Goal: Information Seeking & Learning: Learn about a topic

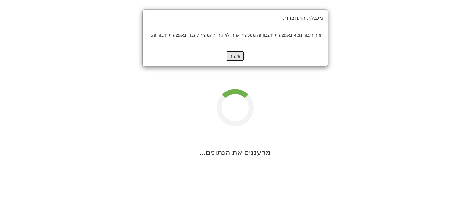
click at [233, 52] on button "אישור" at bounding box center [235, 56] width 19 height 11
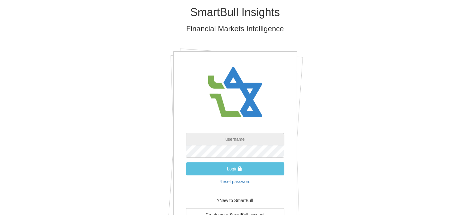
type input "[EMAIL_ADDRESS][DOMAIN_NAME]"
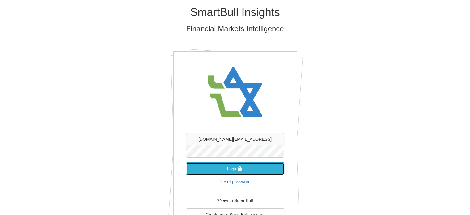
click at [243, 170] on button "Login" at bounding box center [235, 168] width 98 height 13
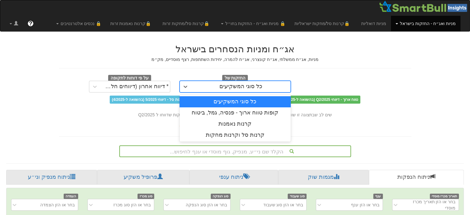
click at [219, 88] on div "כל סוגי המשקיעים" at bounding box center [240, 87] width 99 height 10
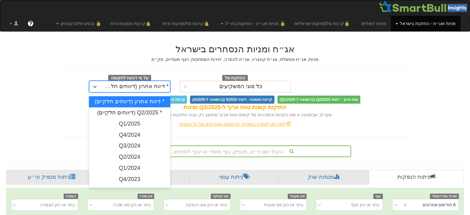
click at [154, 86] on div "* דיווח אחרון (דיווחים חלקיים)" at bounding box center [135, 86] width 67 height 6
click at [146, 111] on div "* Q2/2025 (דיווחים חלקיים)" at bounding box center [129, 112] width 81 height 11
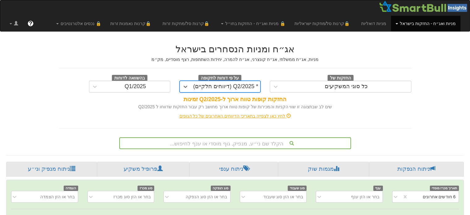
click at [146, 111] on div "לחץ כאן לצפייה בתאריכי הדיווחים האחרונים של כל הגופים" at bounding box center [235, 116] width 362 height 12
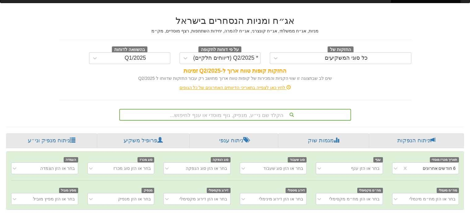
scroll to position [0, 1245]
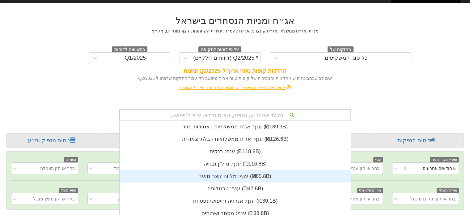
click at [162, 114] on div "הקלד שם ני״ע, מנפיק, גוף מוסדי או ענף לחיפוש... ענף: ‏אג"ח ממשלתיות - צמודות מד…" at bounding box center [235, 115] width 232 height 12
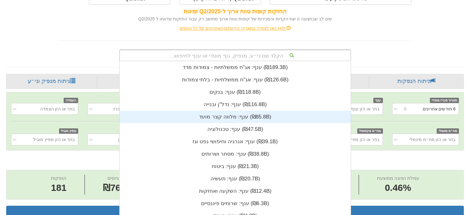
scroll to position [154, 0]
click at [221, 114] on div "ענף: ‏מלווה קצר מועד ‎(₪85.8B)‎" at bounding box center [235, 117] width 231 height 12
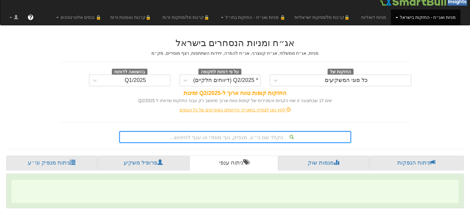
scroll to position [88, 0]
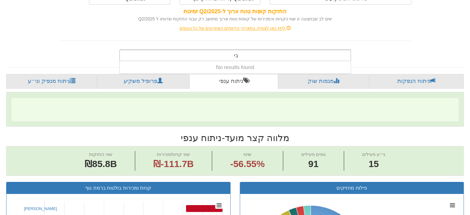
type input "בי ק"
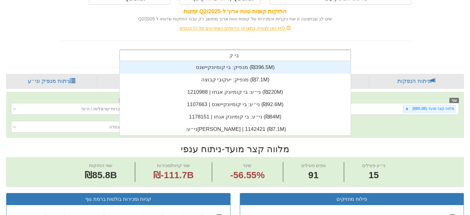
scroll to position [74, 0]
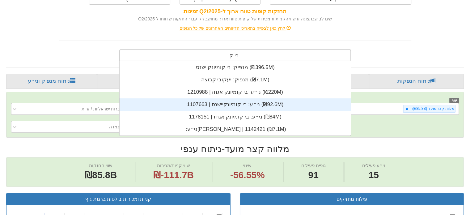
click at [246, 107] on div "ני״ע: ‏בי קומיונקיישנס | 1107663 ‎(₪92.6M)‎" at bounding box center [235, 104] width 231 height 12
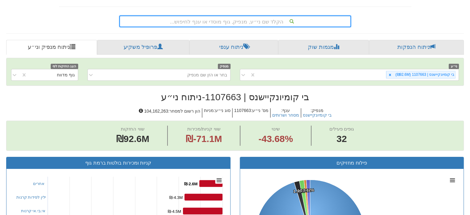
scroll to position [121, 0]
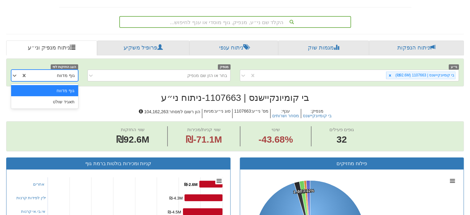
click at [70, 75] on div "גוף מדווח" at bounding box center [66, 75] width 18 height 6
click at [52, 97] on div "תאגיד שולט" at bounding box center [44, 101] width 67 height 11
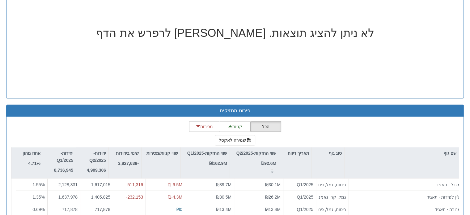
scroll to position [544, 0]
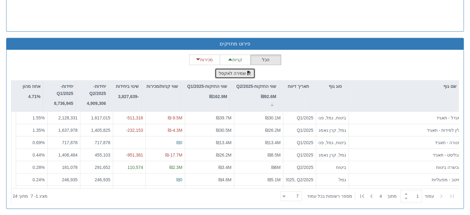
click at [228, 75] on button "שמירה לאקסל" at bounding box center [235, 73] width 41 height 11
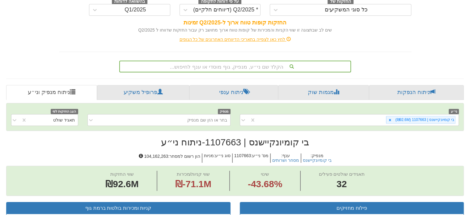
scroll to position [88, 0]
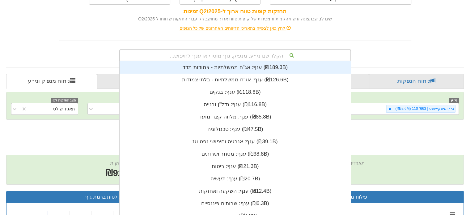
click at [219, 61] on div "הקלד שם ני״ע, מנפיק, גוף מוסדי או ענף לחיפוש... ענף: ‏אג"ח ממשלתיות - צמודות מד…" at bounding box center [235, 55] width 232 height 12
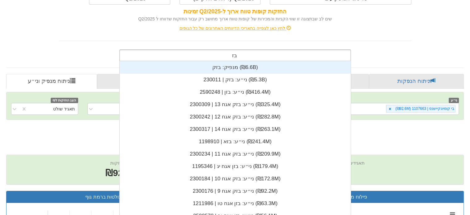
type input "בזק"
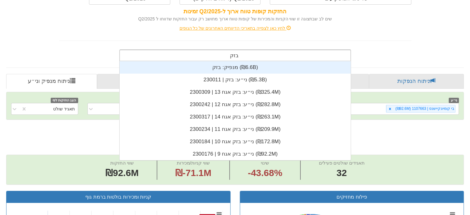
scroll to position [99, 0]
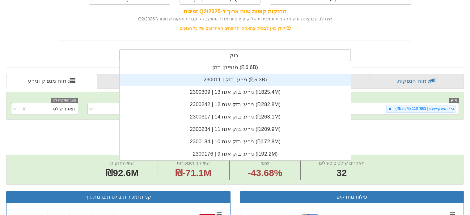
click at [218, 80] on div "ני״ע: ‏בזק | 230011 ‎(₪5.3B)‎" at bounding box center [235, 80] width 231 height 12
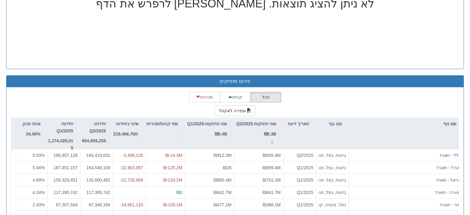
scroll to position [507, 0]
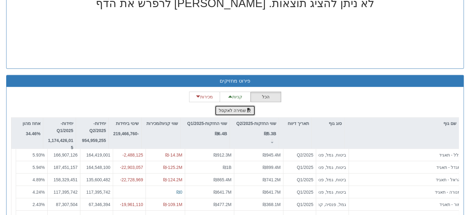
click at [234, 111] on button "שמירה לאקסל" at bounding box center [235, 110] width 41 height 11
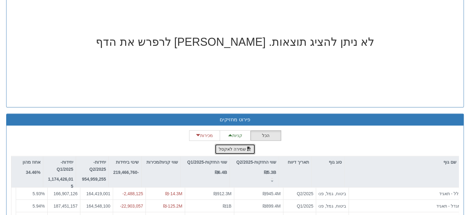
scroll to position [467, 0]
